Goal: Information Seeking & Learning: Learn about a topic

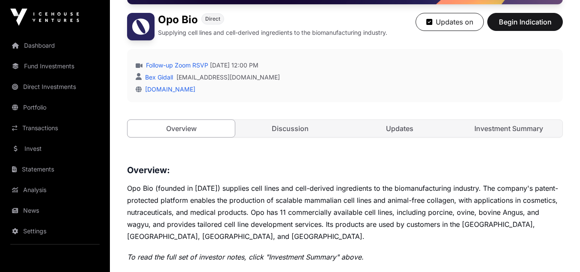
scroll to position [172, 0]
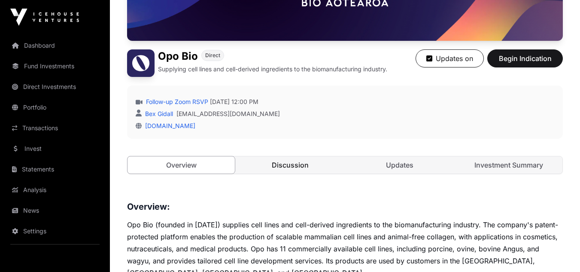
click at [288, 162] on link "Discussion" at bounding box center [290, 164] width 107 height 17
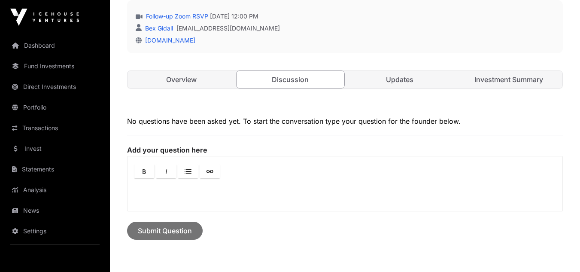
scroll to position [258, 0]
click at [384, 81] on link "Updates" at bounding box center [399, 78] width 107 height 17
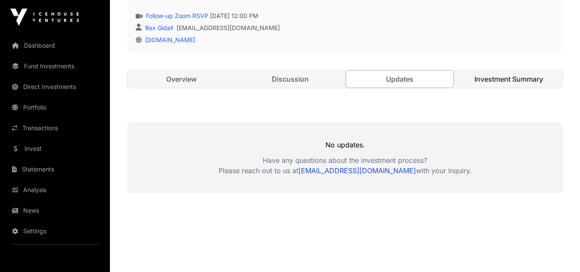
click at [500, 80] on link "Investment Summary" at bounding box center [508, 78] width 107 height 17
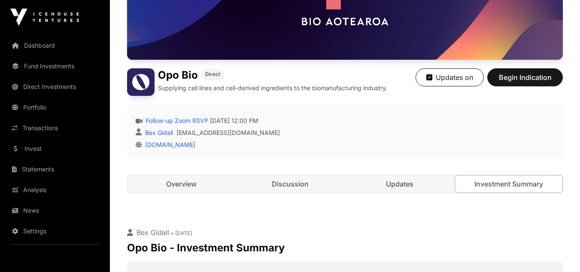
scroll to position [30, 0]
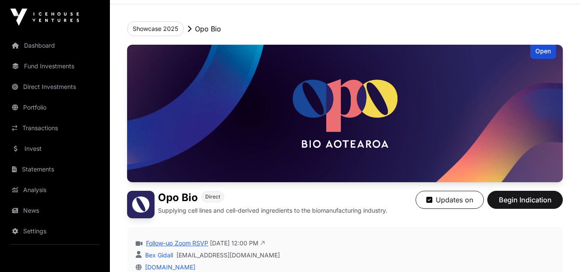
click at [187, 242] on link "Follow-up Zoom RSVP" at bounding box center [176, 243] width 64 height 9
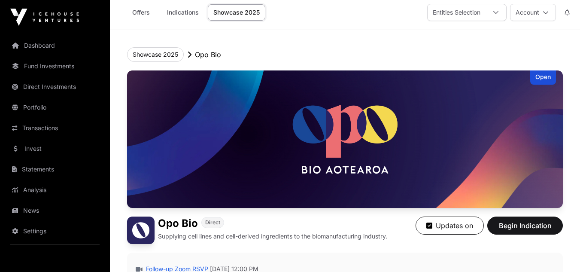
scroll to position [0, 0]
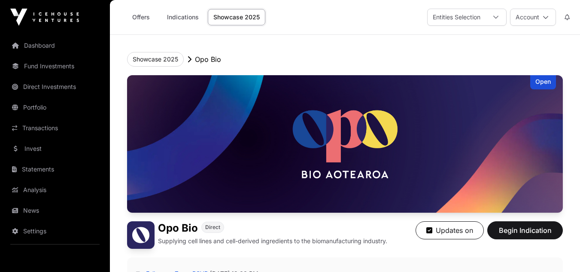
click at [301, 152] on img at bounding box center [345, 143] width 436 height 137
click at [260, 134] on img at bounding box center [345, 143] width 436 height 137
click at [159, 61] on button "Showcase 2025" at bounding box center [155, 59] width 57 height 15
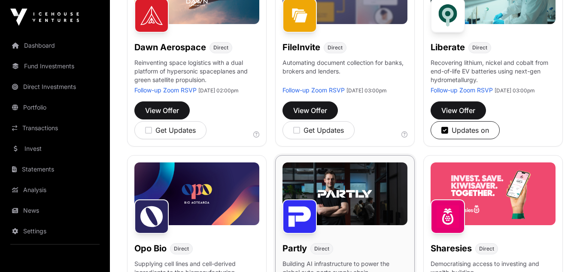
scroll to position [430, 0]
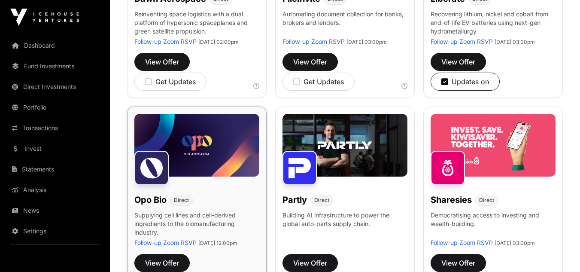
click at [228, 161] on img at bounding box center [196, 145] width 125 height 63
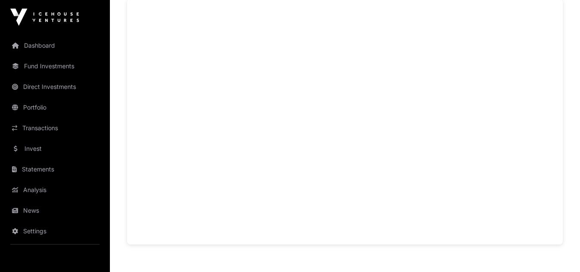
scroll to position [644, 0]
